Goal: Task Accomplishment & Management: Use online tool/utility

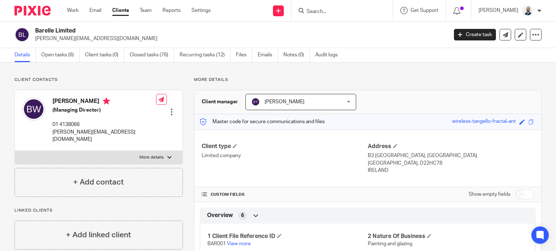
click at [124, 11] on link "Clients" at bounding box center [120, 10] width 17 height 7
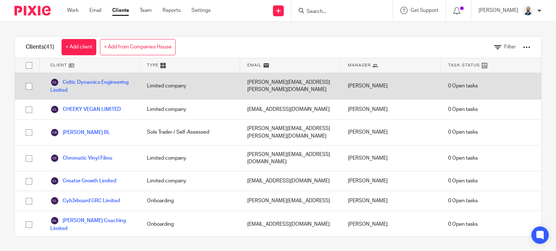
scroll to position [145, 0]
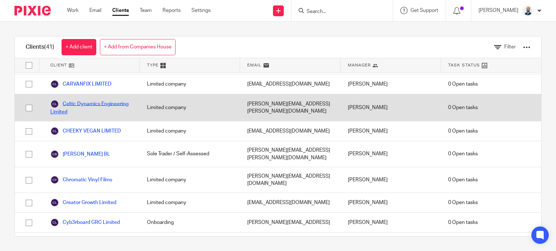
click at [87, 100] on link "Celtic Dynamics Engineering Limited" at bounding box center [91, 108] width 82 height 16
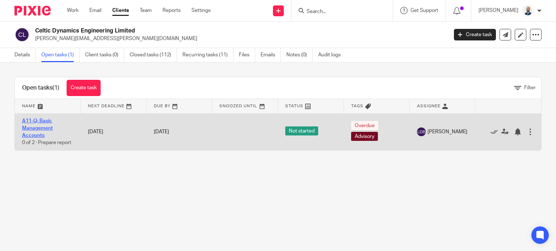
click at [49, 128] on link "A11-Q: Basic Management Accounts" at bounding box center [37, 129] width 31 height 20
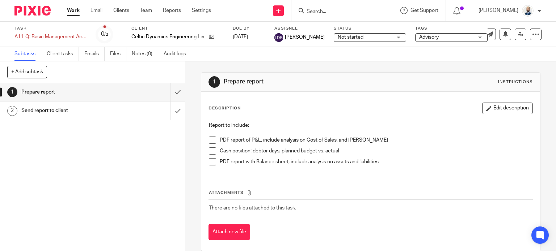
click at [119, 14] on div "Work Email Clients Team Reports Settings Work Email Clients Team Reports Settin…" at bounding box center [141, 10] width 162 height 21
click at [119, 10] on link "Clients" at bounding box center [121, 10] width 16 height 7
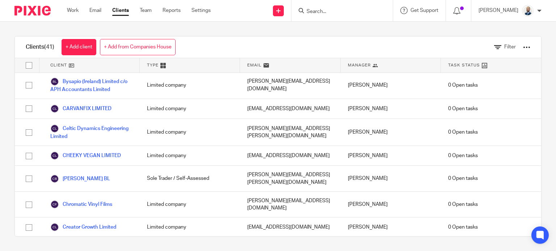
scroll to position [145, 0]
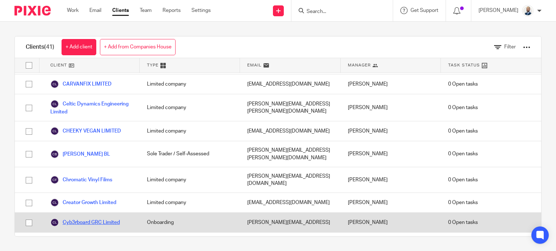
click at [77, 219] on link "Cyb3rboard GRC Limited" at bounding box center [84, 223] width 69 height 9
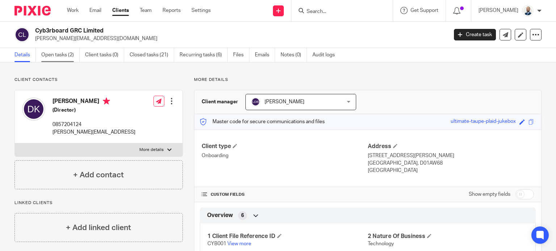
click at [71, 56] on link "Open tasks (2)" at bounding box center [60, 55] width 38 height 14
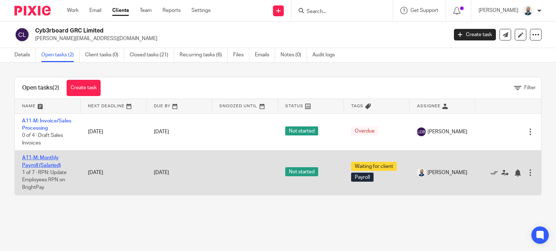
click at [48, 164] on link "A11-M: Monthly Payroll (Salaried)" at bounding box center [41, 162] width 39 height 12
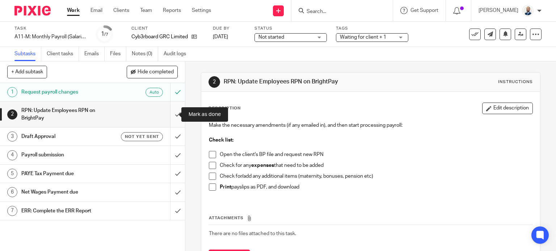
click at [171, 113] on input "submit" at bounding box center [92, 115] width 185 height 26
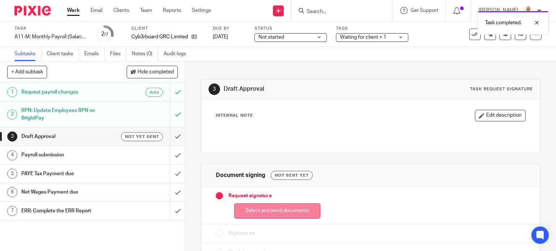
click at [239, 203] on div "Select and send documents" at bounding box center [371, 209] width 310 height 19
click at [255, 218] on button "Select and send documents" at bounding box center [277, 212] width 86 height 16
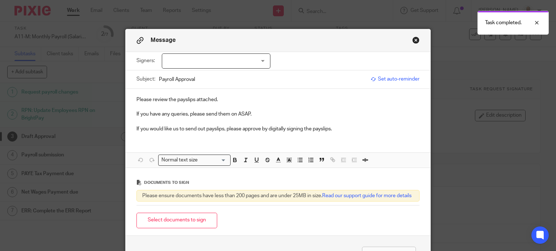
click at [201, 52] on div "Signers: Donal Kerr (0 selected)" at bounding box center [277, 61] width 283 height 18
click at [201, 59] on div at bounding box center [216, 61] width 109 height 15
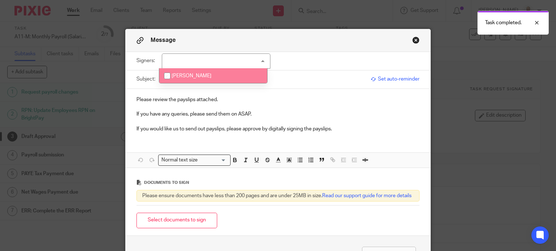
click at [201, 75] on li "Donal Kerr" at bounding box center [213, 75] width 108 height 15
checkbox input "true"
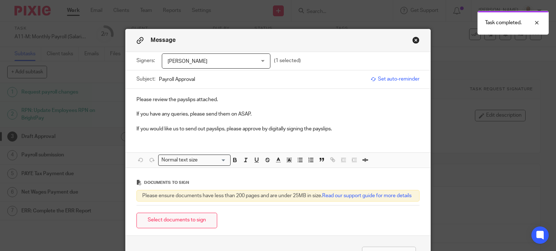
click at [189, 224] on button "Select documents to sign" at bounding box center [176, 221] width 81 height 16
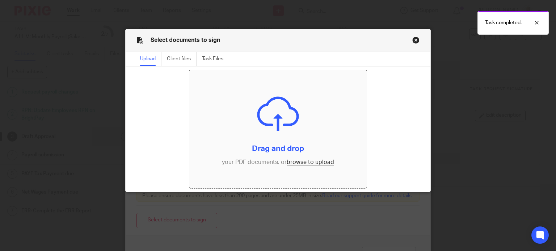
click at [300, 166] on input "file" at bounding box center [277, 129] width 177 height 118
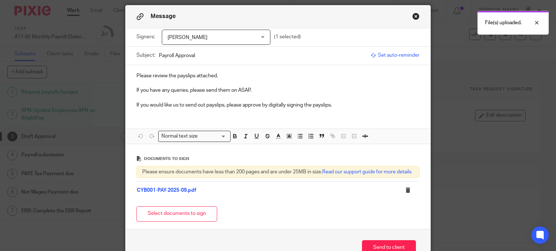
scroll to position [38, 0]
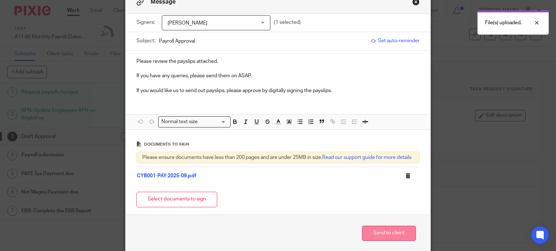
click at [380, 237] on button "Send to client" at bounding box center [389, 234] width 54 height 16
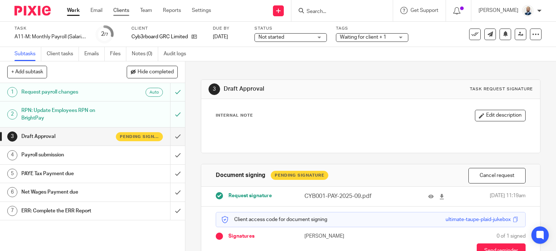
click at [126, 11] on link "Clients" at bounding box center [121, 10] width 16 height 7
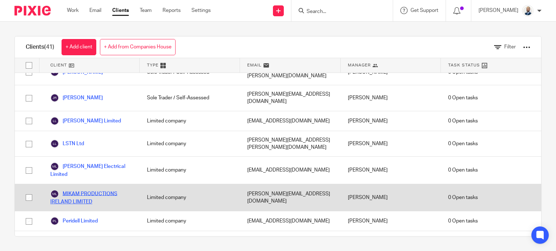
scroll to position [615, 0]
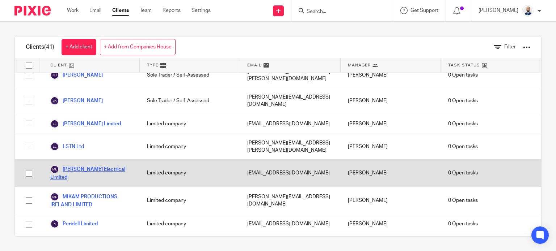
click at [87, 165] on link "[PERSON_NAME] Electrical Limited" at bounding box center [91, 173] width 82 height 16
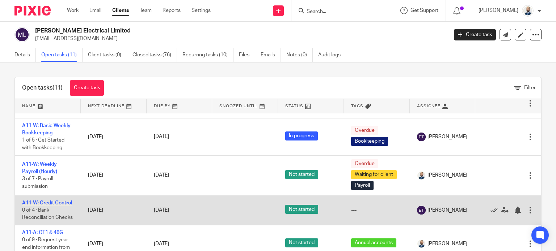
scroll to position [288, 0]
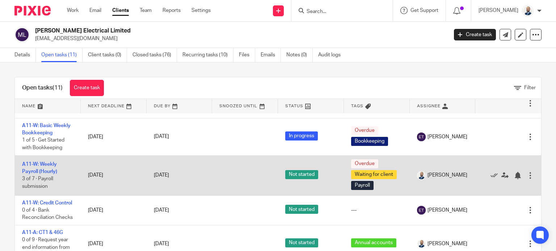
click at [49, 159] on td "A11-W: Weekly Payroll (Hourly) 3 of 7 · Payroll submission" at bounding box center [48, 176] width 66 height 40
click at [50, 162] on link "A11-W: Weekly Payroll (Hourly)" at bounding box center [39, 168] width 35 height 12
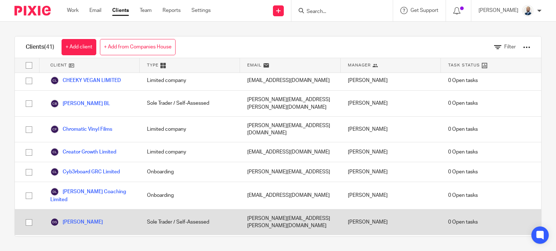
scroll to position [253, 0]
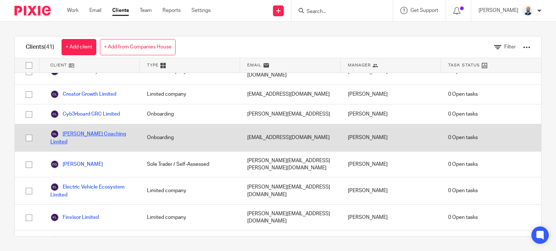
click at [100, 130] on link "[PERSON_NAME] Coaching Limited" at bounding box center [91, 138] width 82 height 16
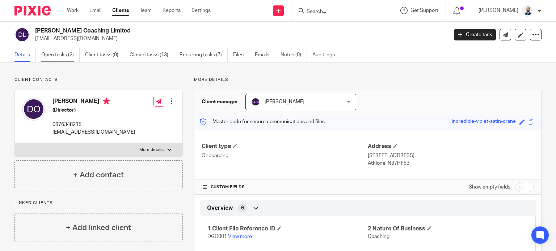
click at [68, 55] on link "Open tasks (2)" at bounding box center [60, 55] width 38 height 14
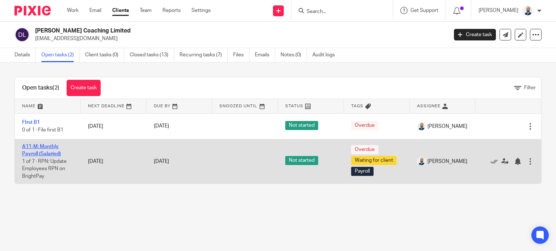
click at [48, 153] on link "A11-M: Monthly Payroll (Salaried)" at bounding box center [41, 150] width 39 height 12
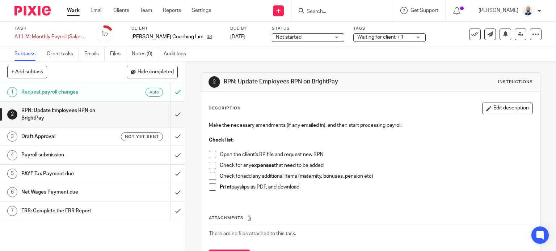
click at [119, 87] on div "Request payroll changes Auto" at bounding box center [91, 92] width 141 height 11
